Goal: Information Seeking & Learning: Learn about a topic

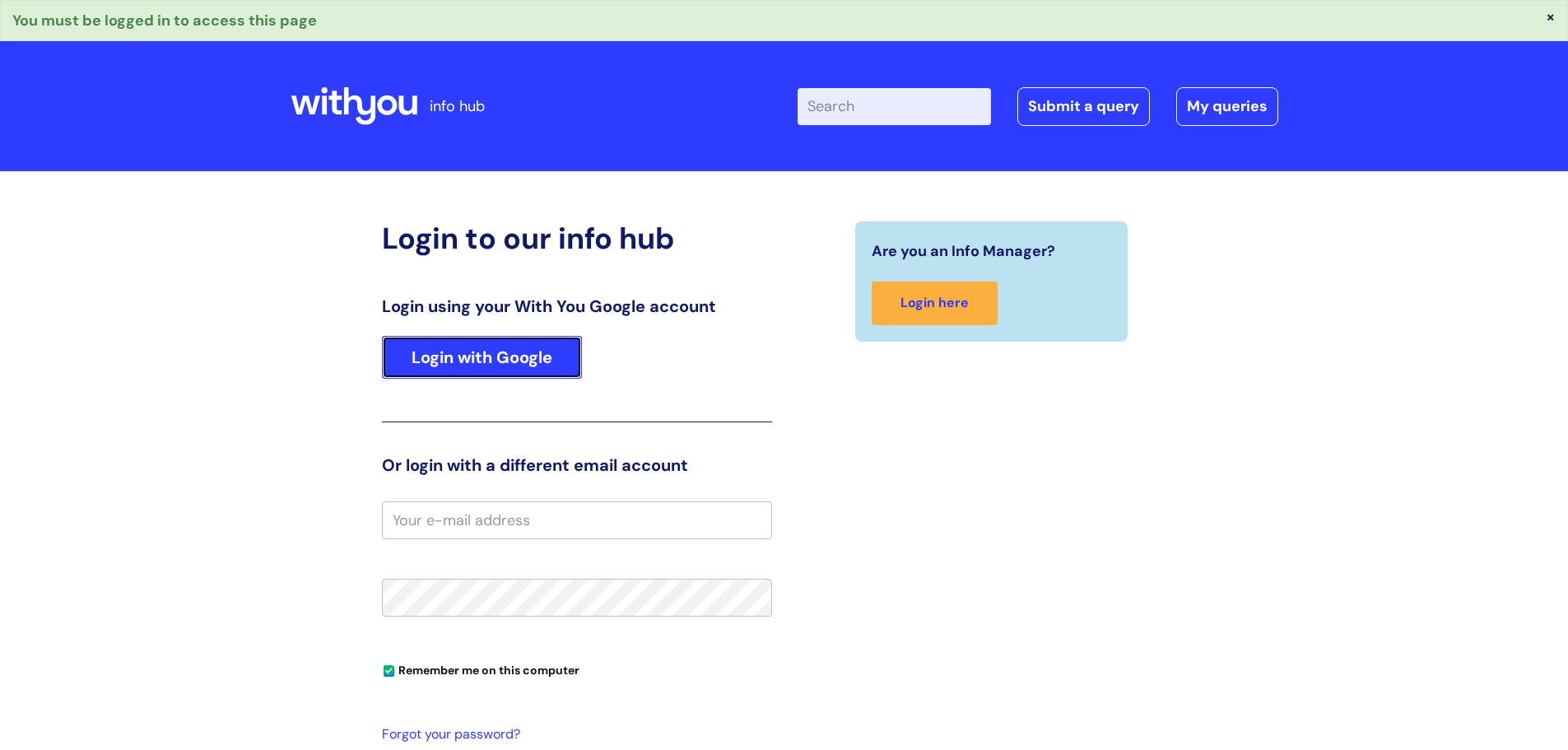
click at [519, 341] on link "Login with Google" at bounding box center [481, 357] width 200 height 43
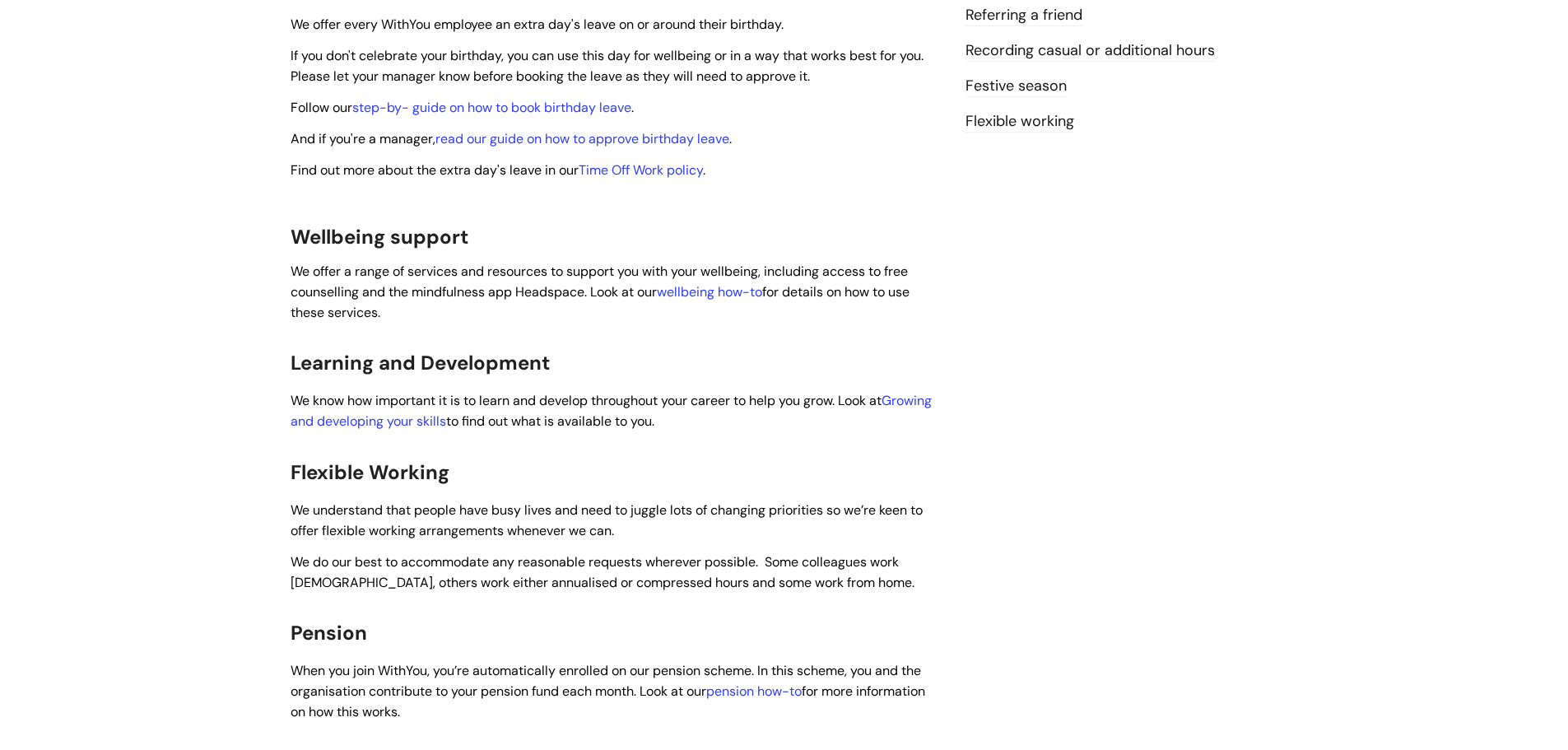
scroll to position [659, 0]
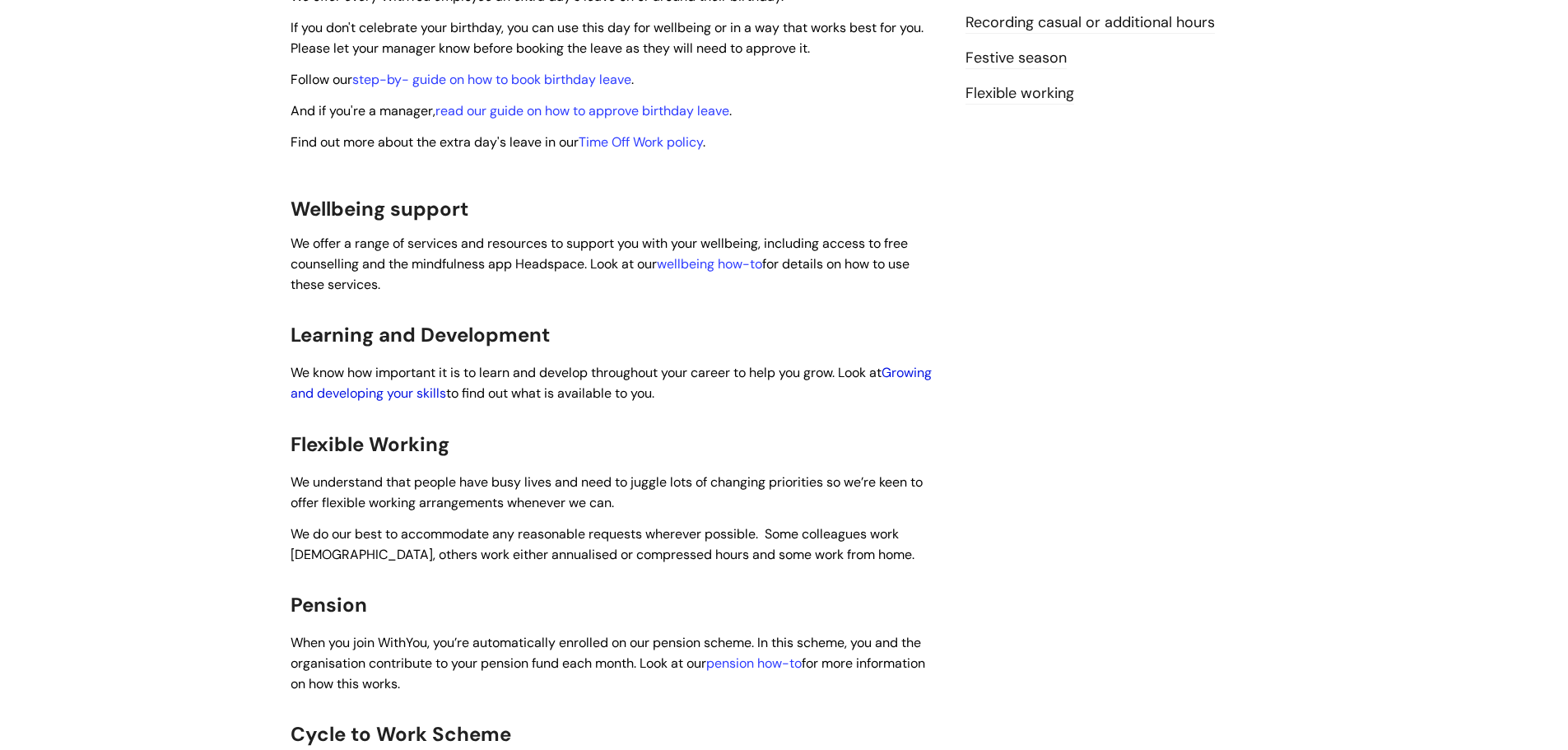
drag, startPoint x: 505, startPoint y: 368, endPoint x: 465, endPoint y: 368, distance: 40.0
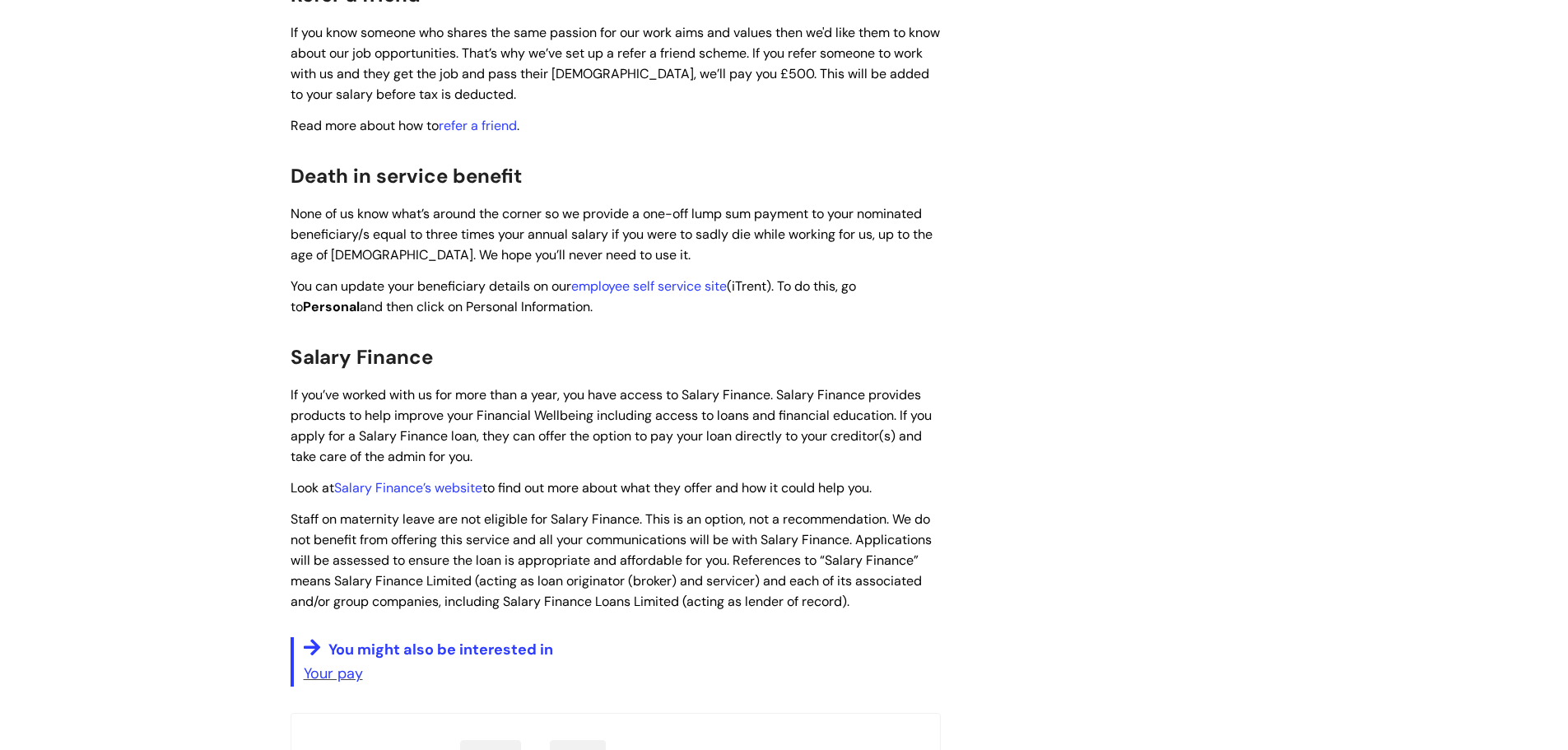
scroll to position [2057, 0]
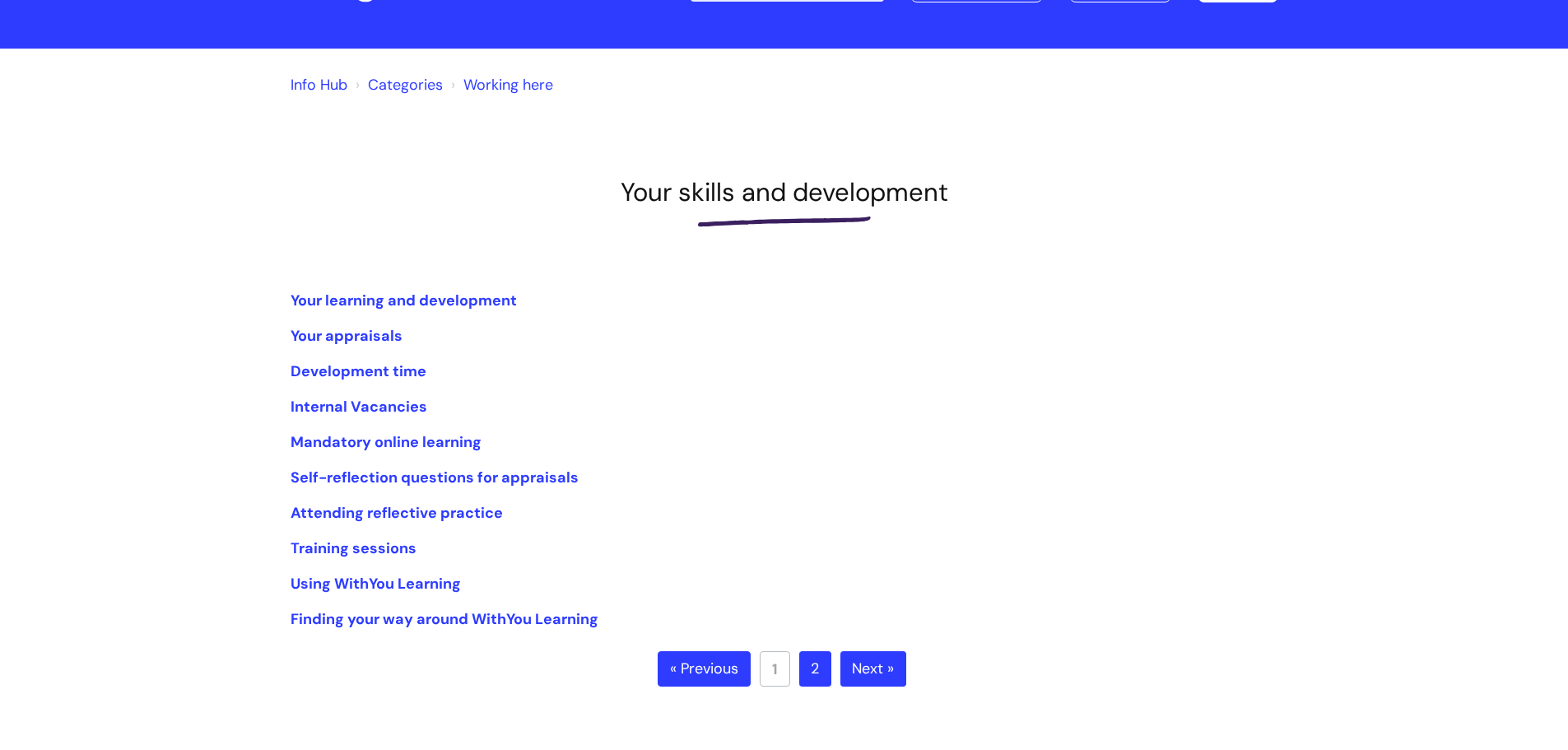
scroll to position [83, 0]
click at [511, 479] on link "Self-reflection questions for appraisals" at bounding box center [434, 477] width 288 height 19
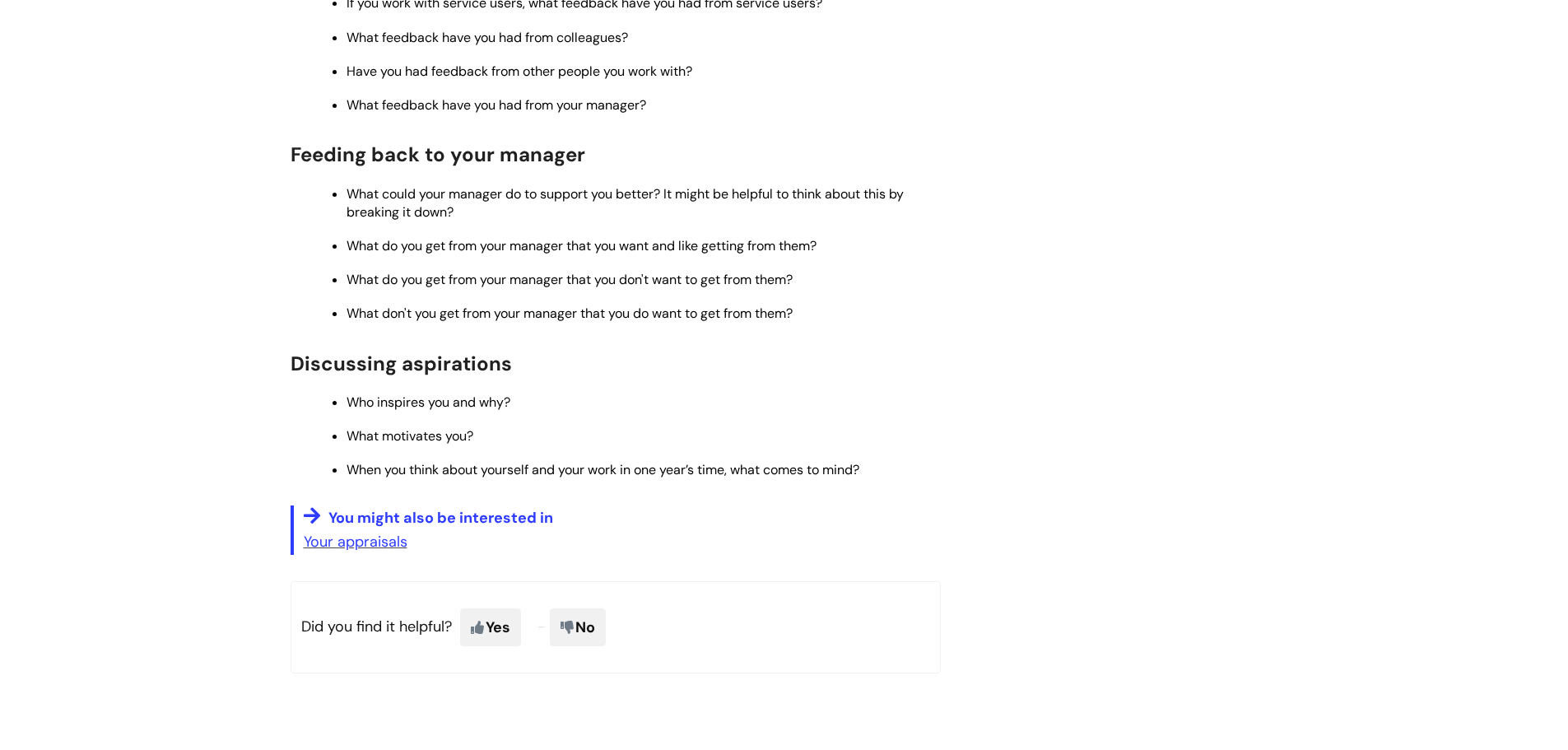
scroll to position [1342, 0]
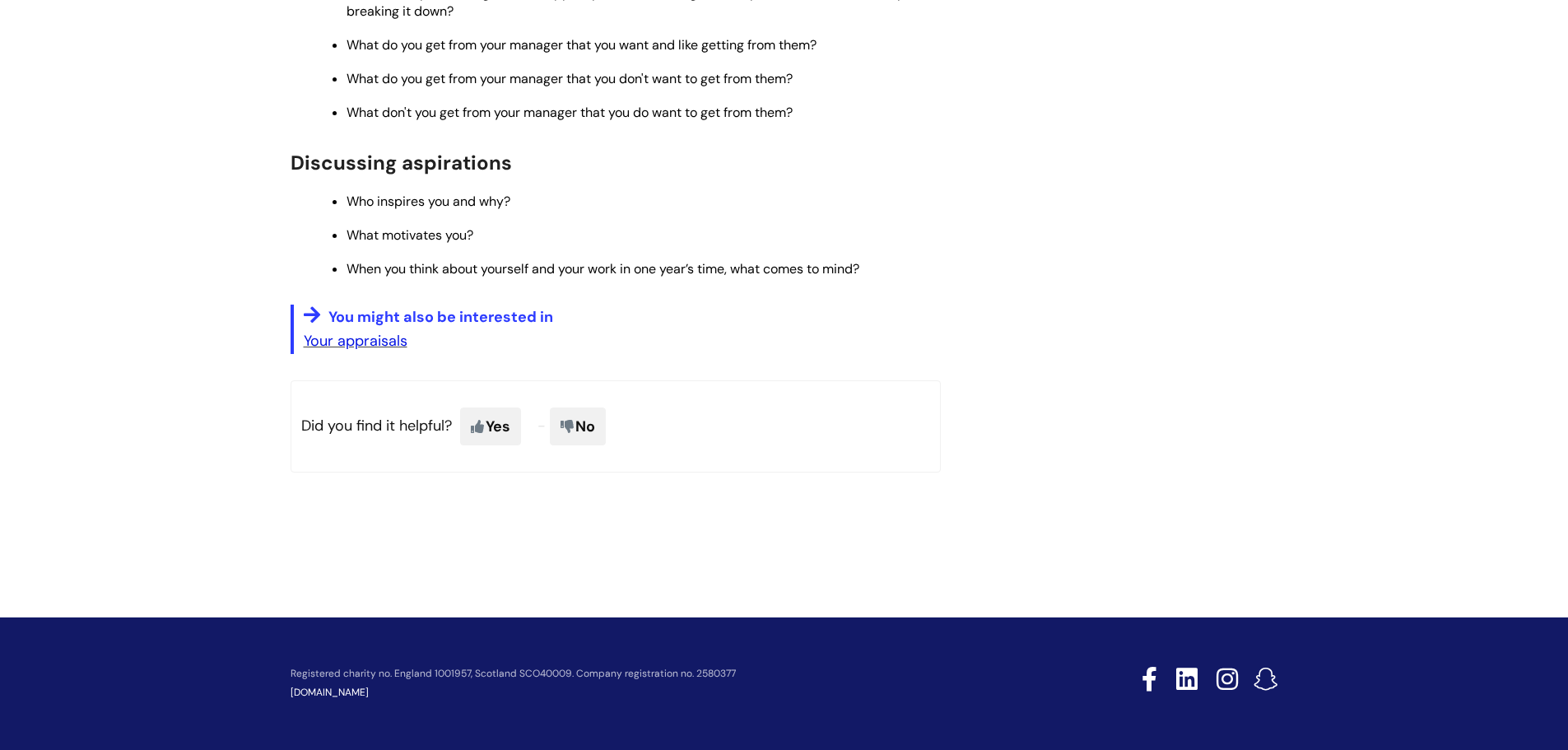
click at [383, 342] on link "Your appraisals" at bounding box center [355, 340] width 104 height 19
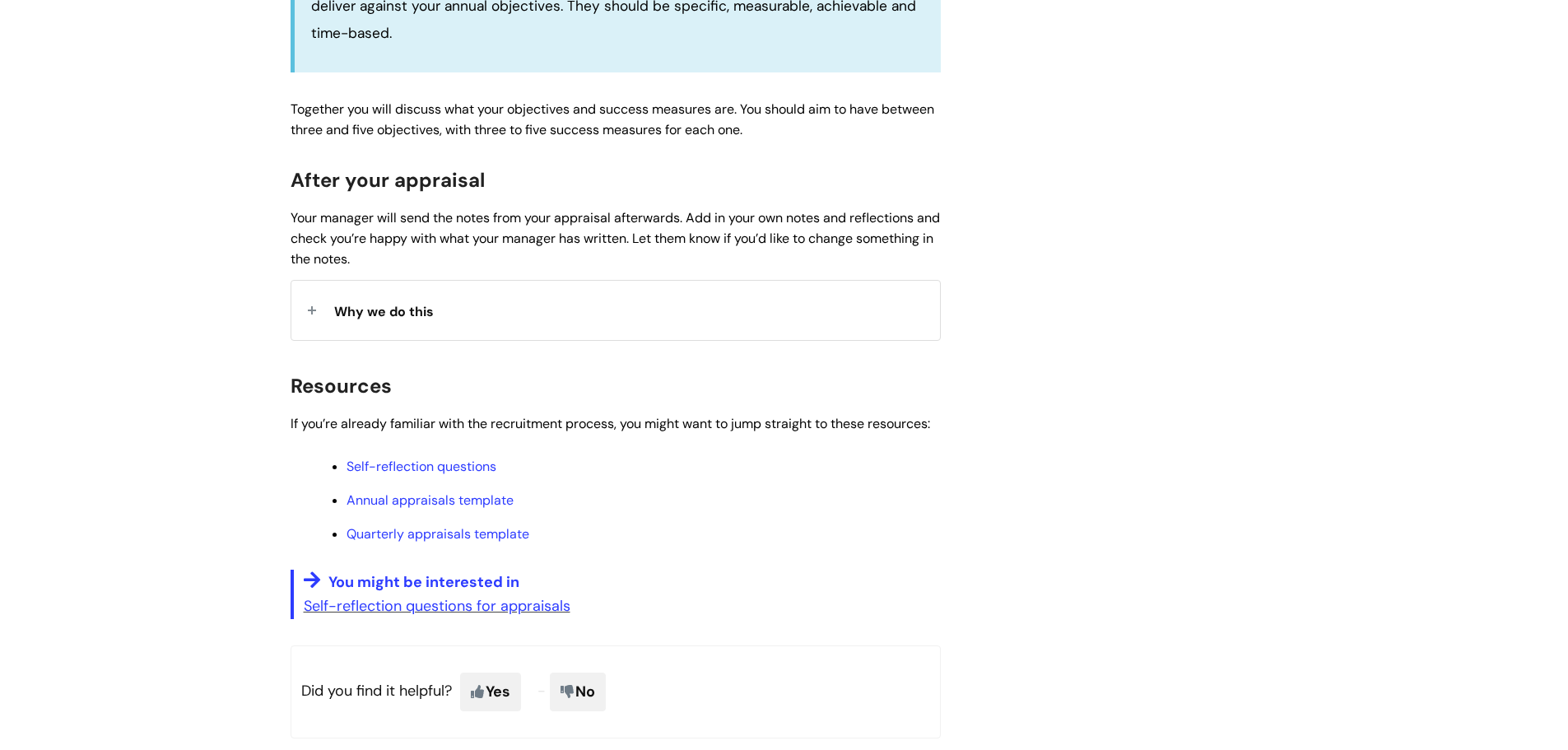
scroll to position [1152, 0]
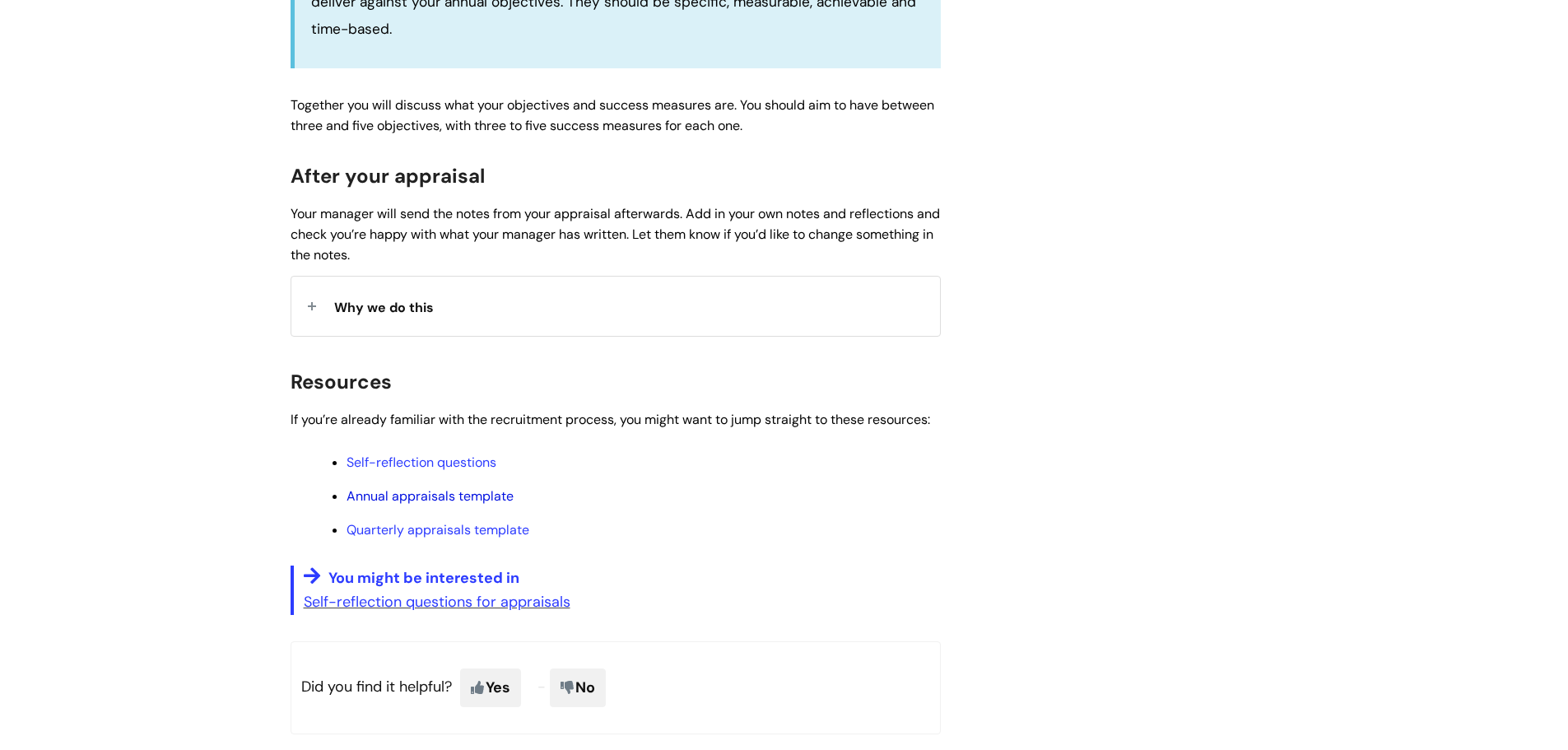
click at [470, 495] on link "Annual appraisals template" at bounding box center [430, 496] width 167 height 18
click at [463, 462] on link "Self-reflection questions" at bounding box center [421, 462] width 150 height 18
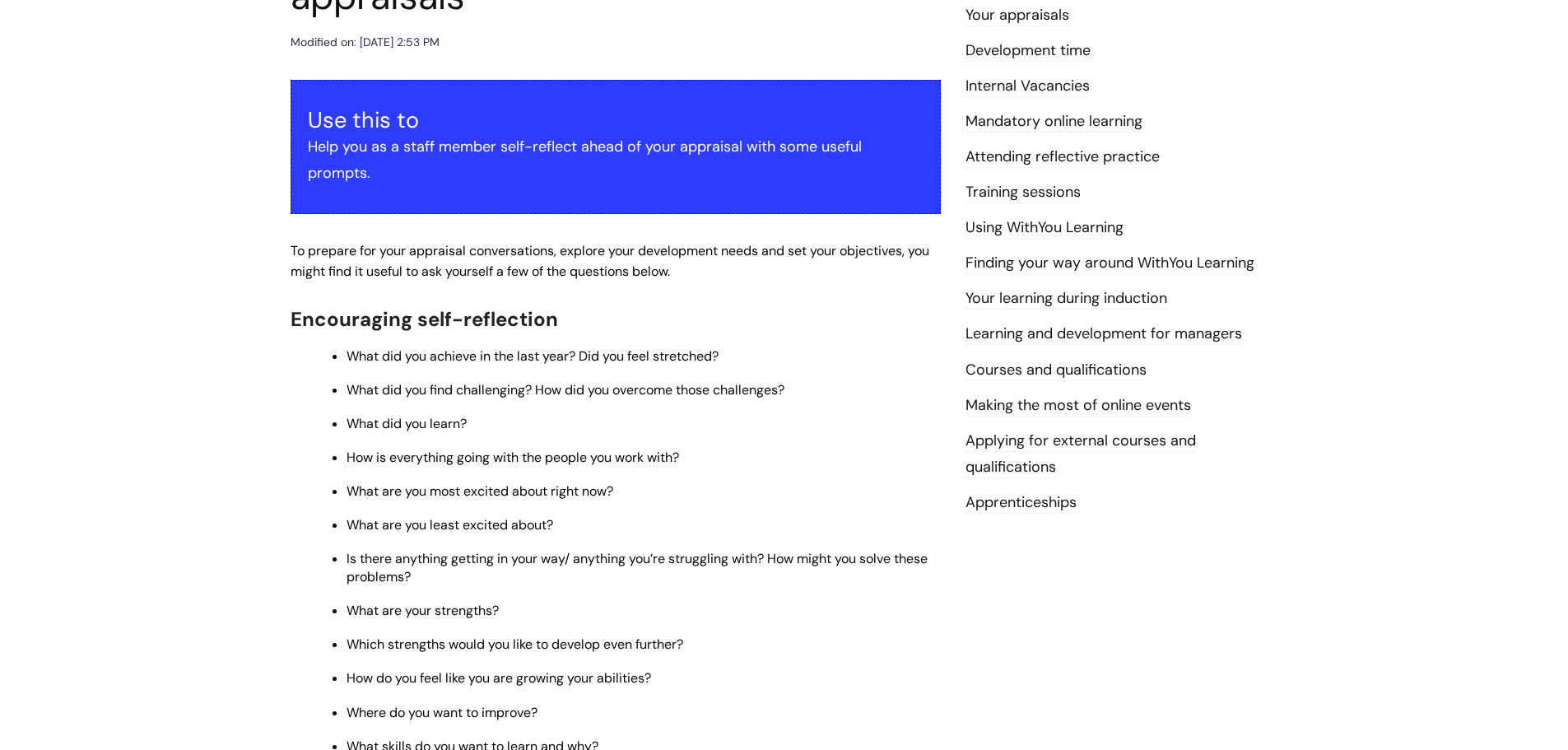
scroll to position [247, 0]
